Goal: Complete application form: Complete application form

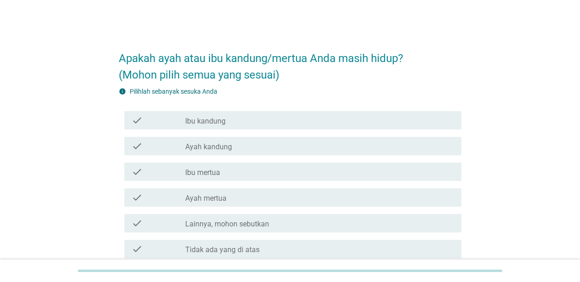
click at [297, 120] on div "check_box_outline_blank Ibu kandung" at bounding box center [319, 120] width 269 height 11
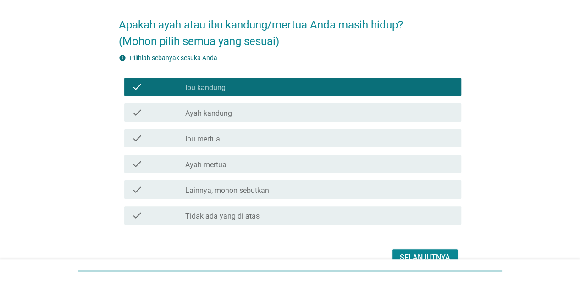
scroll to position [46, 0]
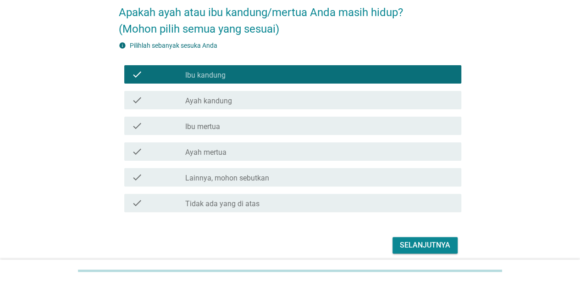
click at [412, 241] on div "Selanjutnya" at bounding box center [425, 244] width 50 height 11
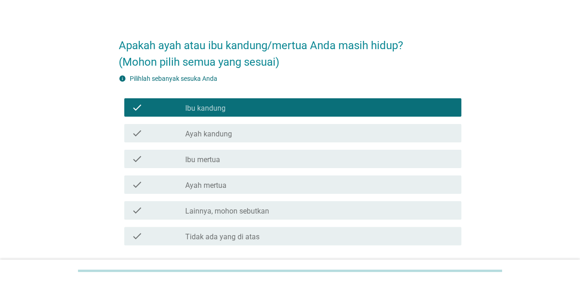
scroll to position [0, 0]
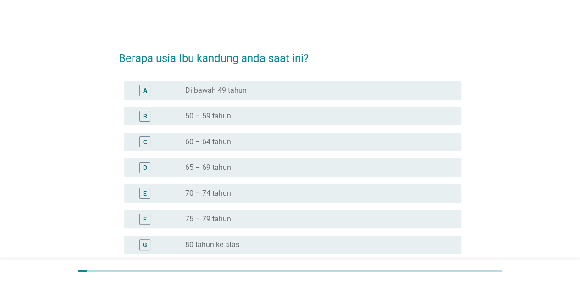
click at [224, 192] on label "70 – 74 tahun" at bounding box center [208, 192] width 46 height 9
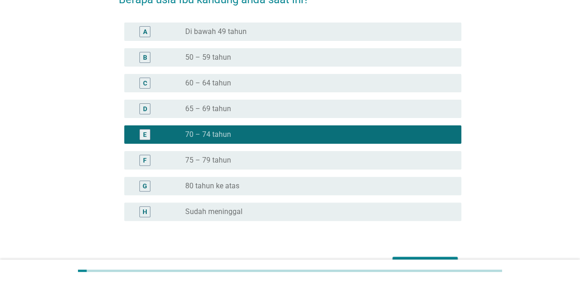
scroll to position [92, 0]
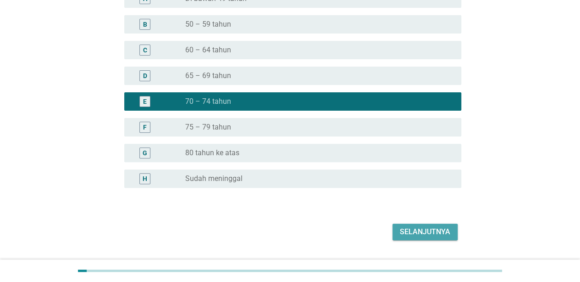
click at [436, 232] on div "Selanjutnya" at bounding box center [425, 231] width 50 height 11
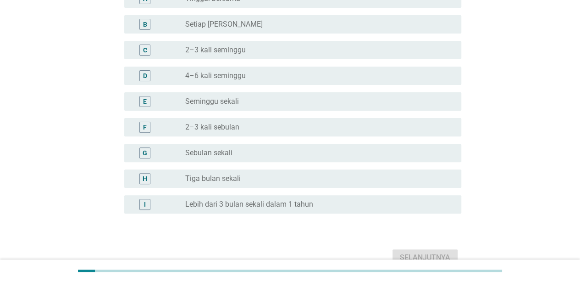
scroll to position [0, 0]
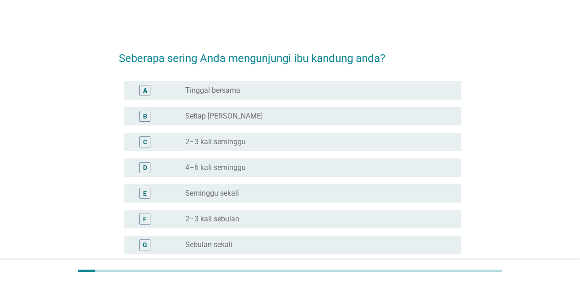
click at [292, 84] on div "A radio_button_unchecked Tinggal bersama" at bounding box center [292, 90] width 337 height 18
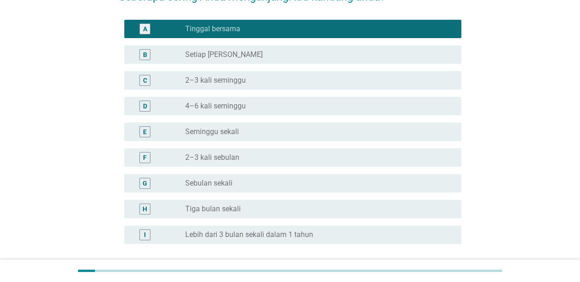
scroll to position [141, 0]
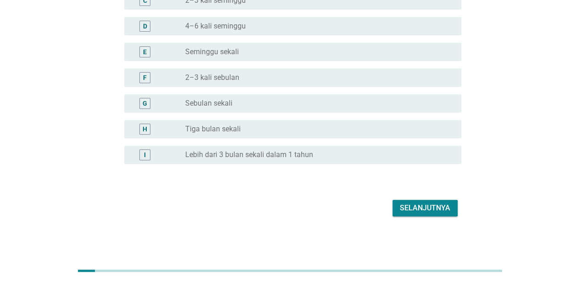
click at [438, 204] on div "Selanjutnya" at bounding box center [425, 207] width 50 height 11
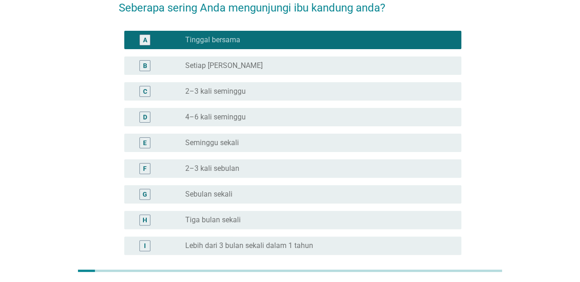
scroll to position [0, 0]
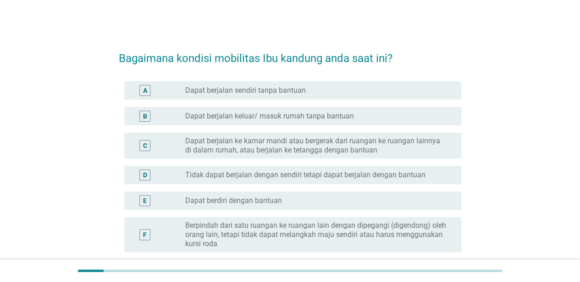
click at [287, 91] on label "Dapat berjalan sendiri tanpa bantuan" at bounding box center [245, 90] width 121 height 9
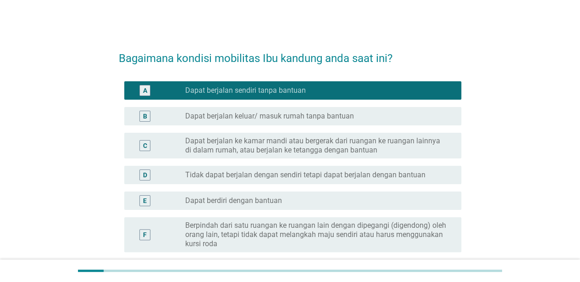
click at [299, 117] on label "Dapat berjalan keluar/ masuk rumah tanpa bantuan" at bounding box center [269, 115] width 169 height 9
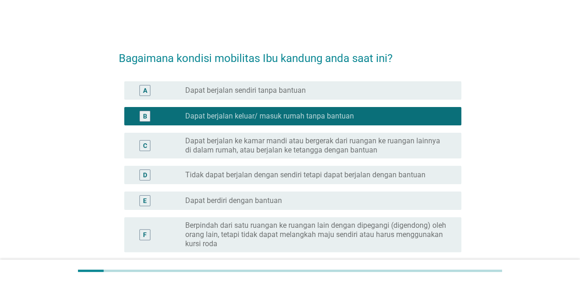
click at [291, 96] on div "A radio_button_unchecked Dapat berjalan sendiri tanpa bantuan" at bounding box center [292, 90] width 337 height 18
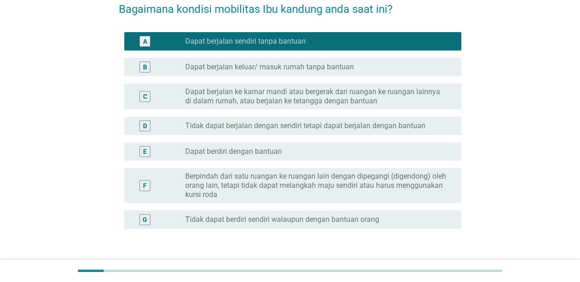
scroll to position [114, 0]
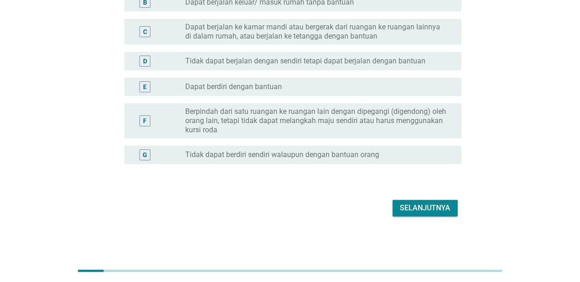
click at [433, 202] on div "Selanjutnya" at bounding box center [425, 207] width 50 height 11
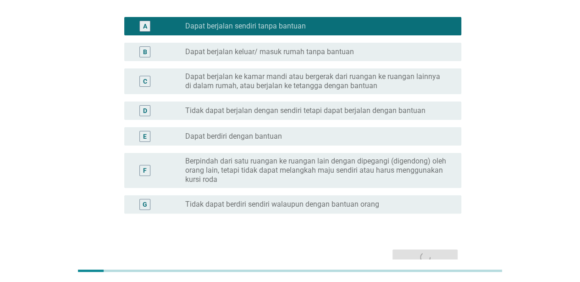
scroll to position [0, 0]
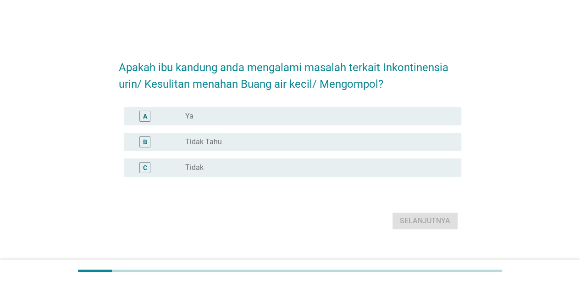
click at [335, 139] on div "radio_button_unchecked Tidak Tahu" at bounding box center [315, 141] width 261 height 9
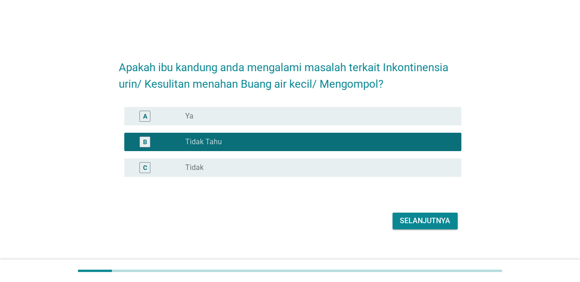
click at [327, 164] on div "radio_button_unchecked Tidak" at bounding box center [315, 167] width 261 height 9
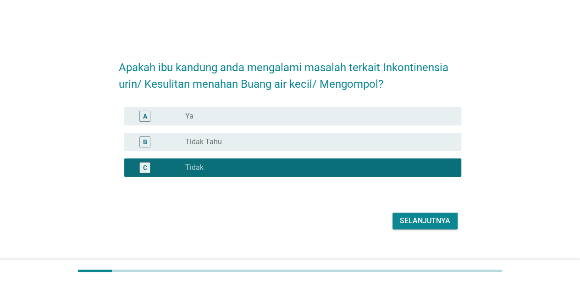
click at [438, 217] on div "Selanjutnya" at bounding box center [425, 220] width 50 height 11
